Goal: Find specific page/section: Find specific page/section

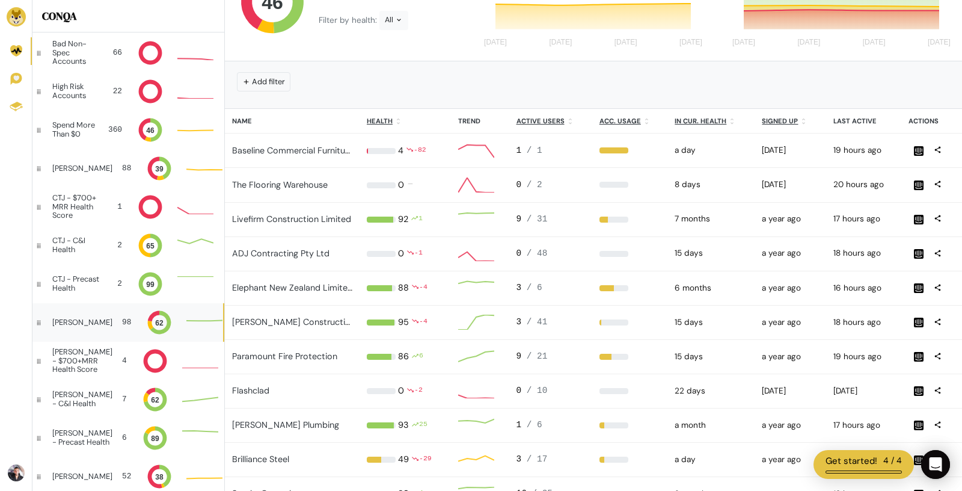
click at [79, 325] on div "[PERSON_NAME]" at bounding box center [82, 322] width 60 height 8
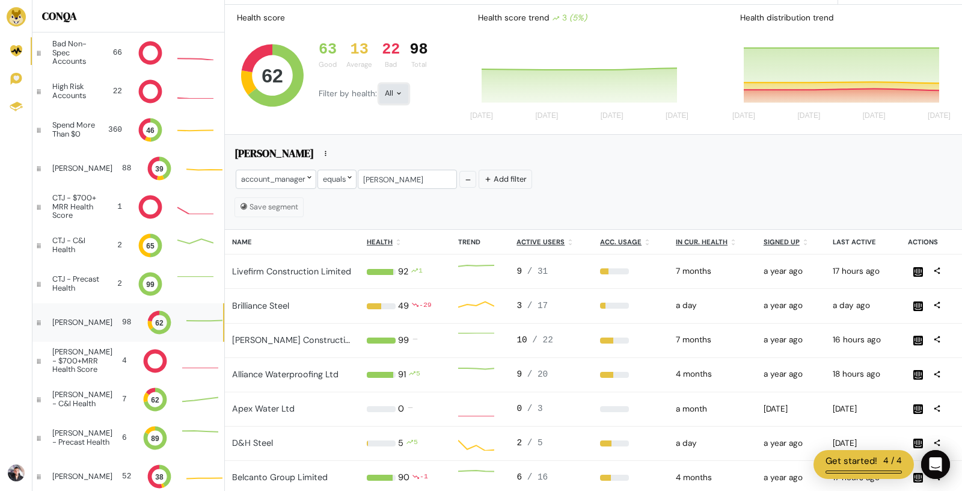
click at [396, 98] on div "All" at bounding box center [394, 93] width 29 height 19
click at [410, 199] on button "Bad" at bounding box center [413, 202] width 67 height 28
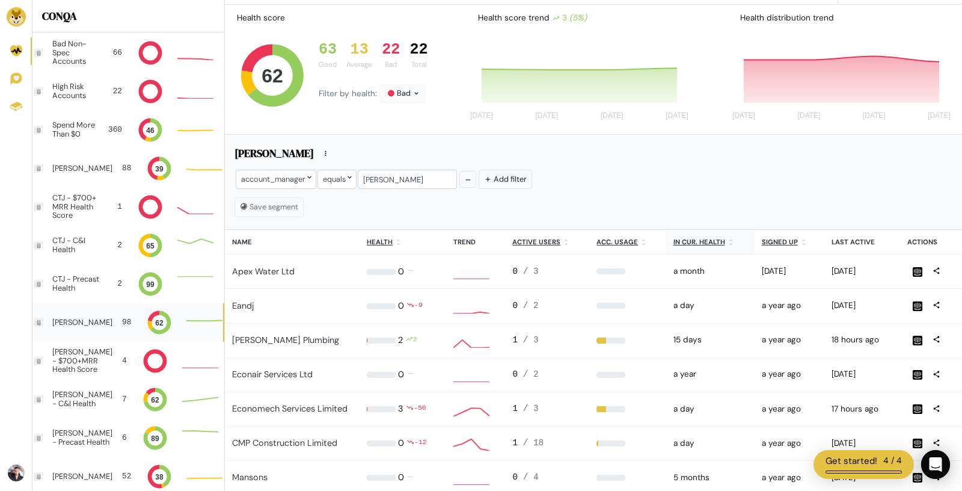
click at [700, 239] on u "In cur. health" at bounding box center [700, 242] width 52 height 8
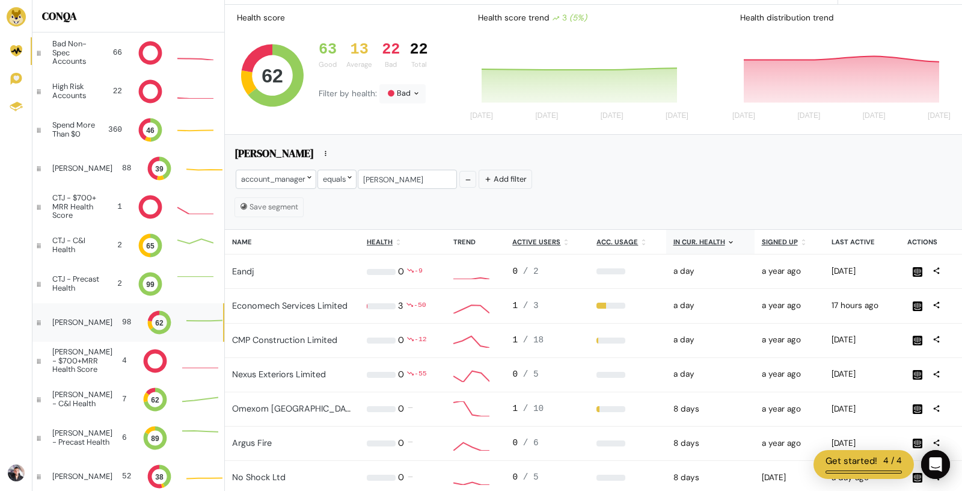
click at [700, 239] on u "In cur. health" at bounding box center [700, 242] width 52 height 8
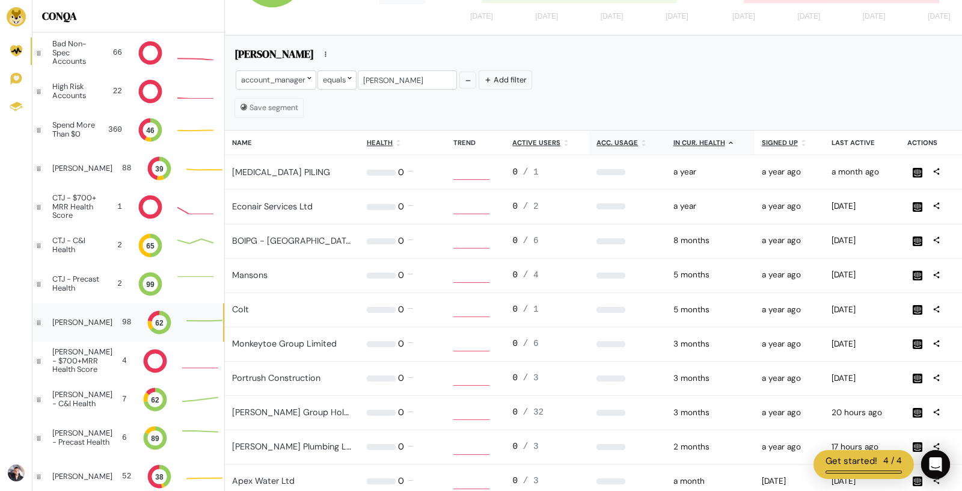
scroll to position [1, 1]
